Goal: Task Accomplishment & Management: Complete application form

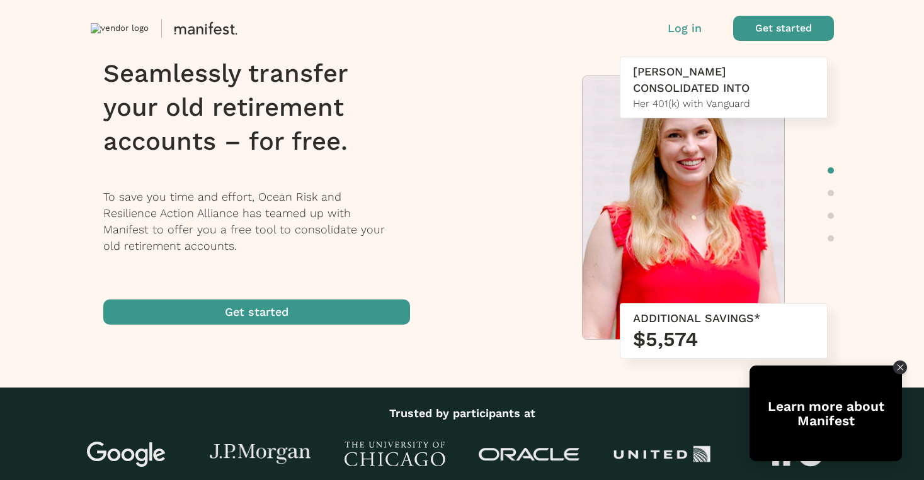
click at [336, 310] on span "button" at bounding box center [256, 312] width 307 height 25
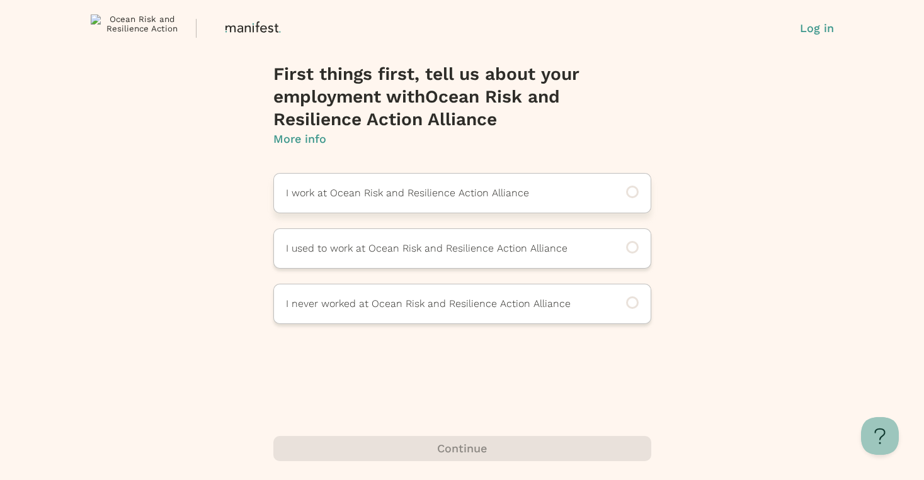
click at [364, 195] on p "I work at Ocean Risk and Resilience Action Alliance" at bounding box center [445, 193] width 318 height 15
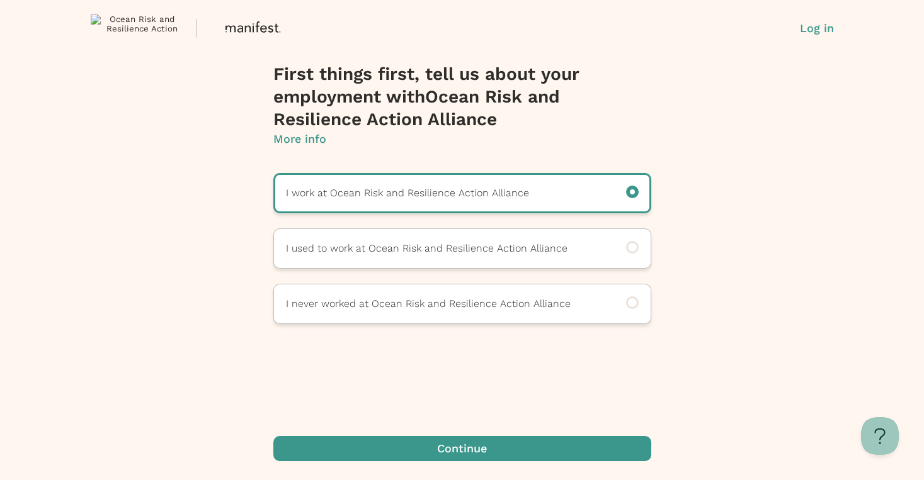
click at [468, 444] on span "button" at bounding box center [462, 448] width 378 height 25
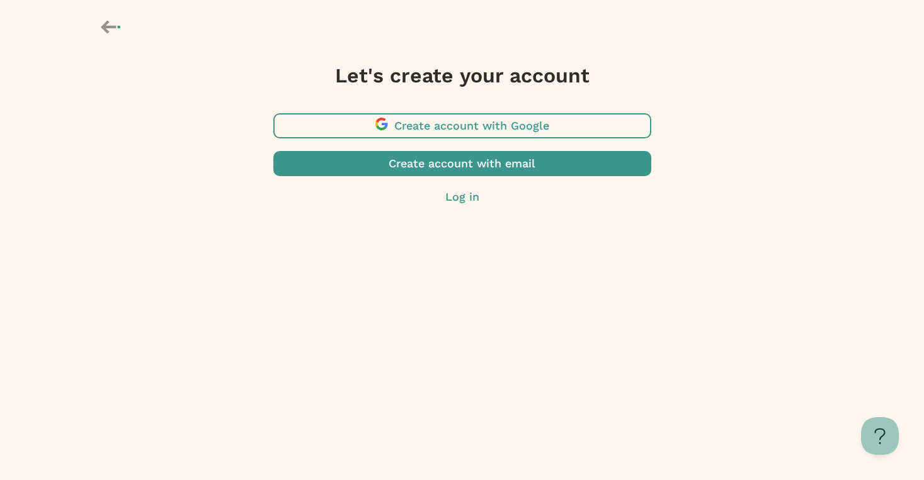
click at [482, 128] on span "button" at bounding box center [462, 125] width 378 height 25
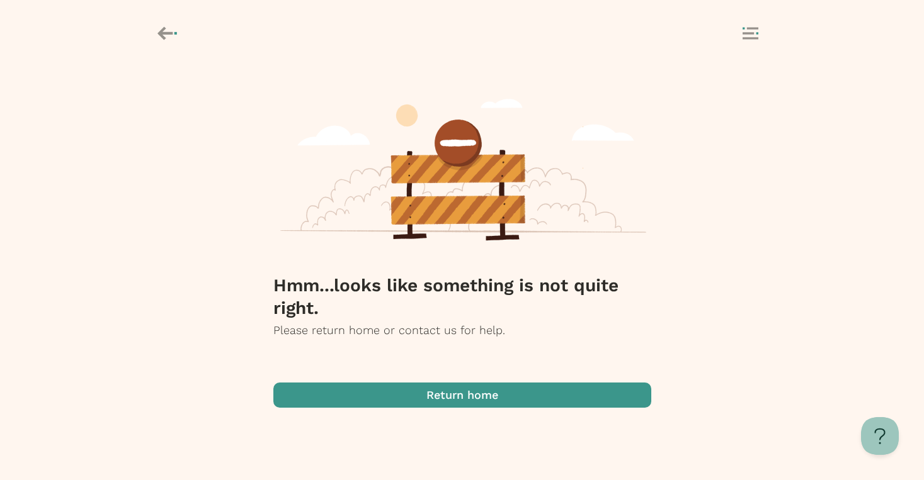
click at [482, 392] on span "button" at bounding box center [462, 395] width 378 height 25
click at [468, 402] on span "button" at bounding box center [462, 395] width 378 height 25
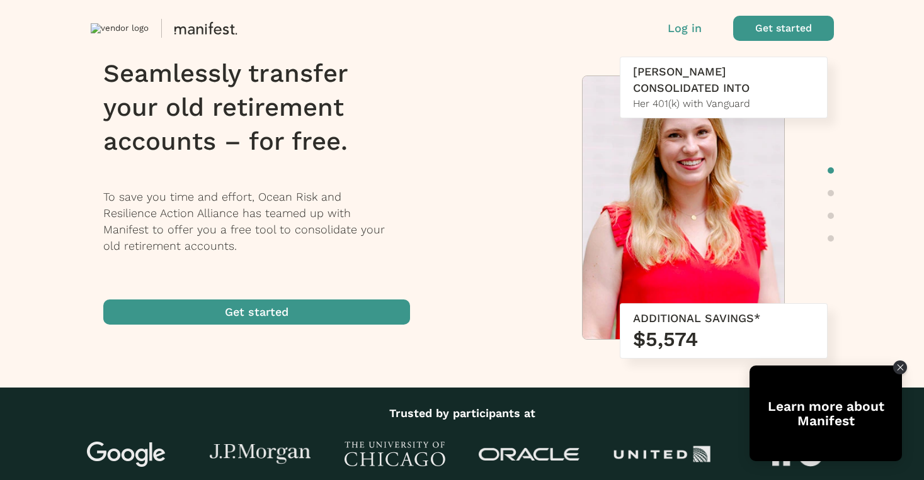
click at [362, 315] on span "button" at bounding box center [256, 312] width 307 height 25
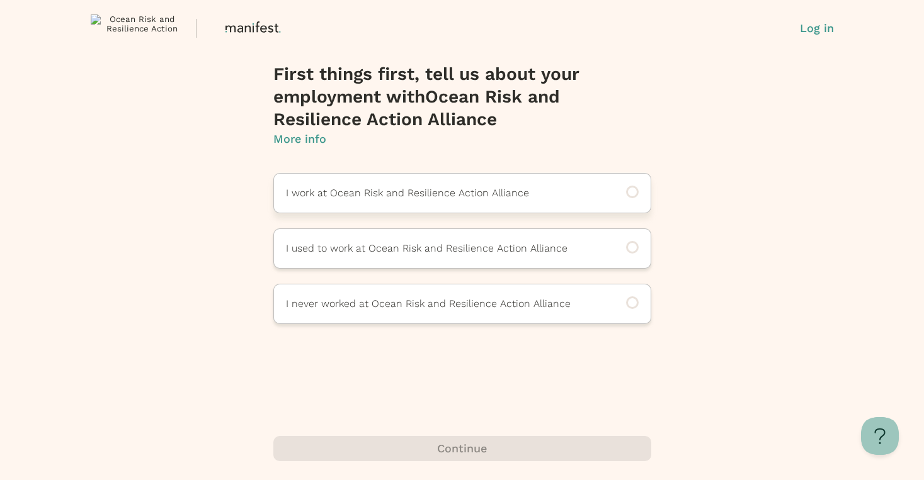
click at [400, 200] on p "I work at Ocean Risk and Resilience Action Alliance" at bounding box center [445, 193] width 318 height 15
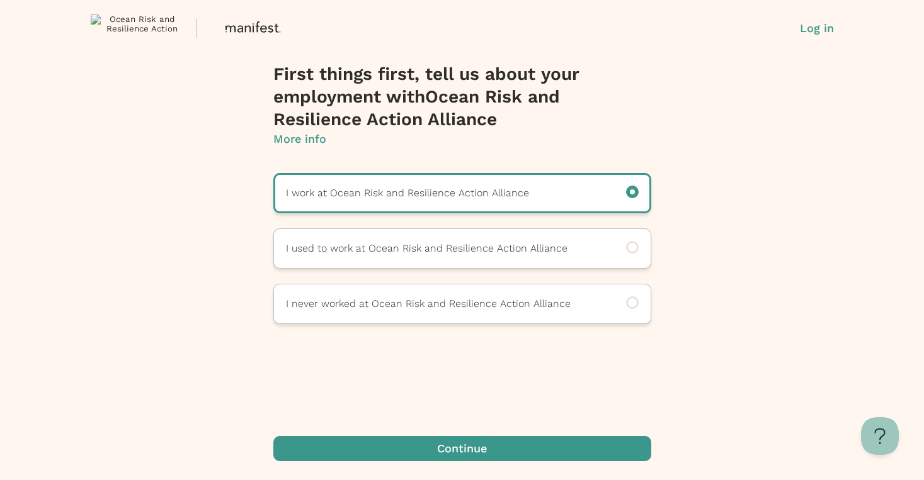
click at [460, 446] on span "button" at bounding box center [462, 448] width 378 height 25
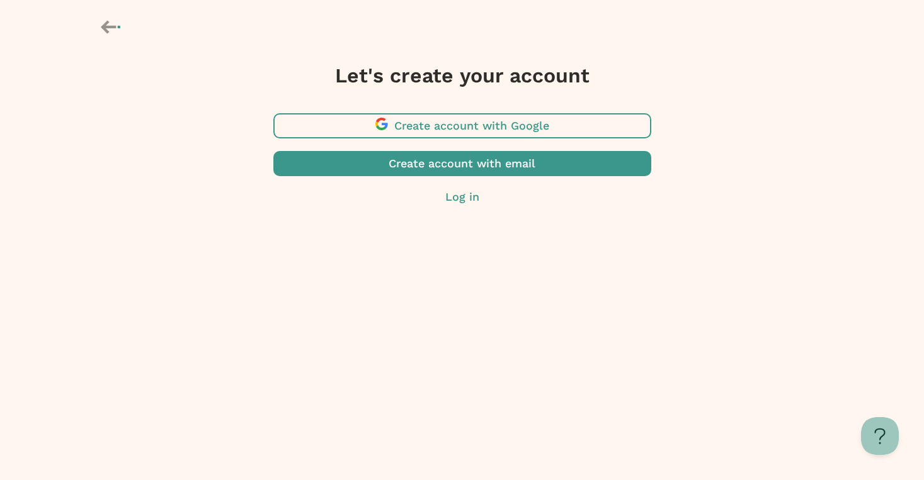
click at [462, 200] on p "Log in" at bounding box center [462, 197] width 378 height 16
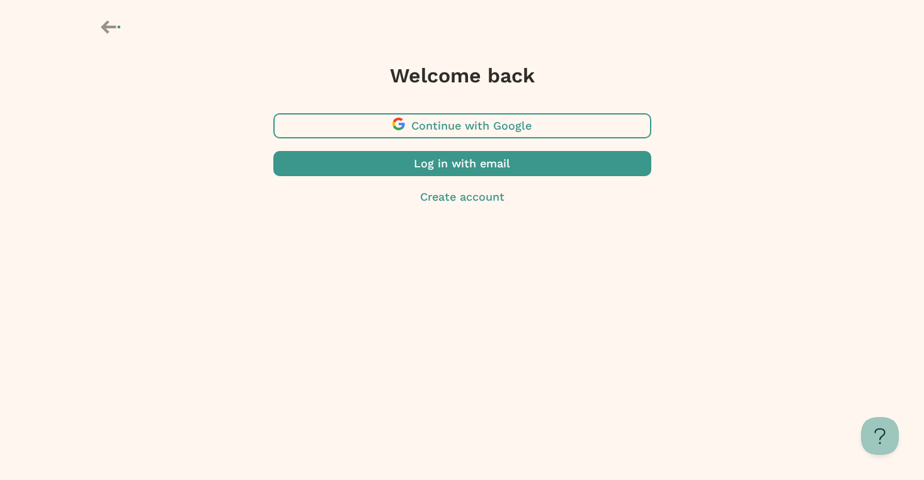
click at [460, 126] on span "button" at bounding box center [462, 125] width 378 height 25
